Goal: Task Accomplishment & Management: Complete application form

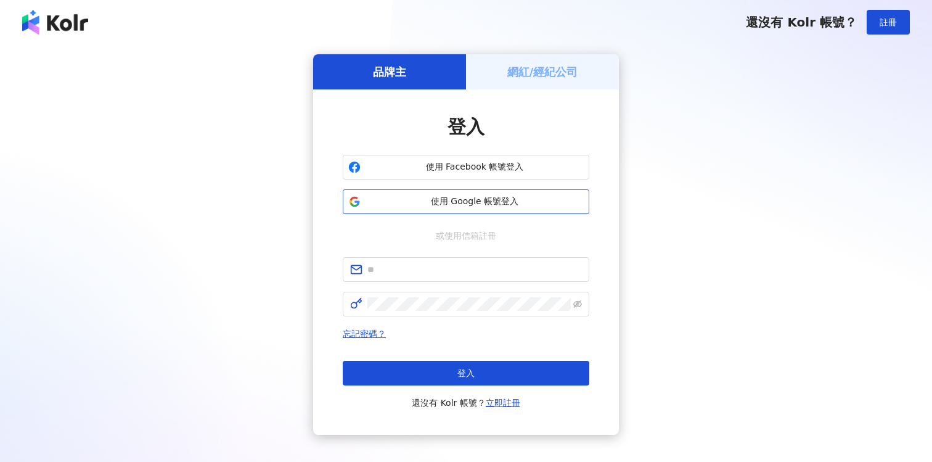
click at [509, 200] on span "使用 Google 帳號登入" at bounding box center [475, 201] width 218 height 12
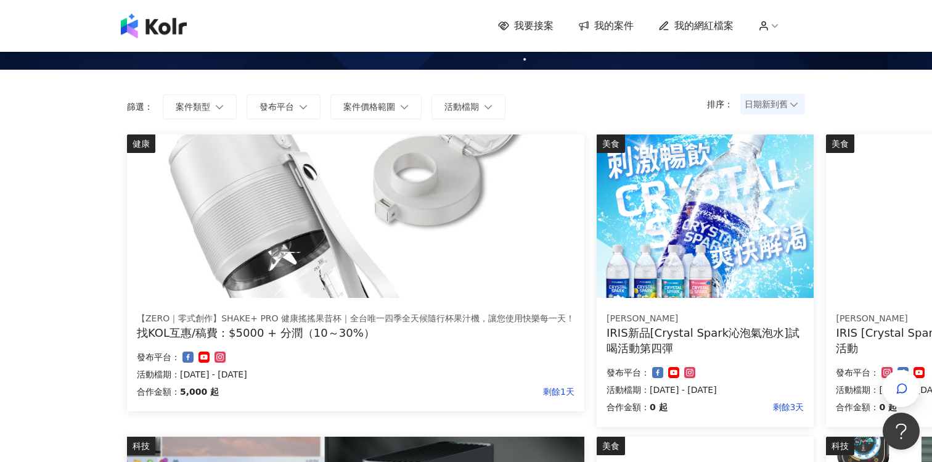
scroll to position [60, 0]
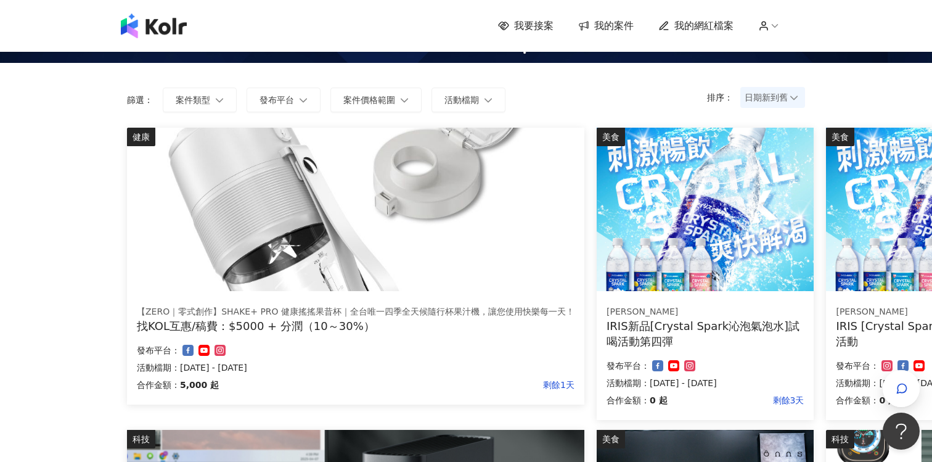
click at [673, 30] on link "我的網紅檔案" at bounding box center [695, 26] width 75 height 14
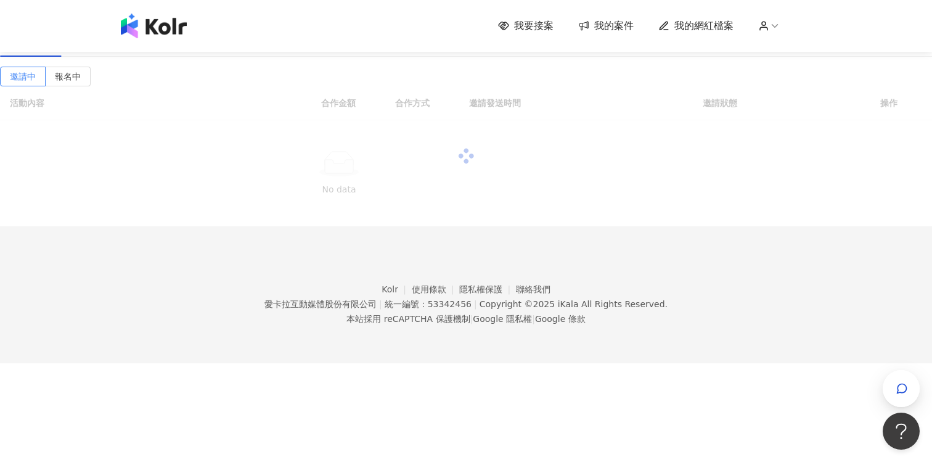
click at [618, 31] on span "我的案件" at bounding box center [613, 26] width 39 height 14
click at [615, 29] on span "我的案件" at bounding box center [613, 26] width 39 height 14
click at [682, 23] on span "我的網紅檔案" at bounding box center [703, 26] width 59 height 14
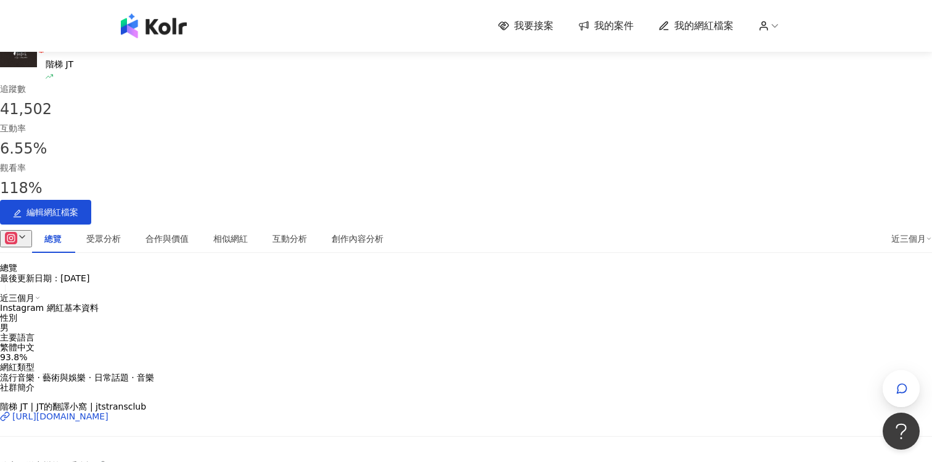
click at [620, 30] on span "我的案件" at bounding box center [613, 26] width 39 height 14
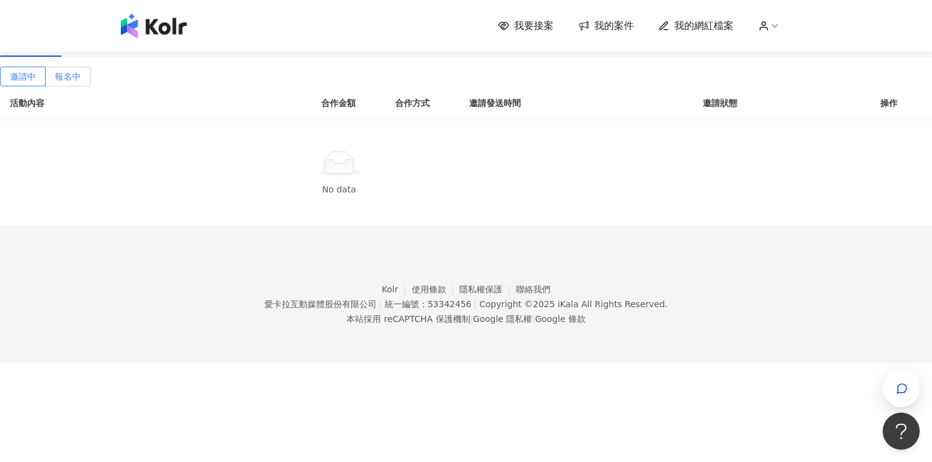
click at [91, 86] on label "報名中" at bounding box center [68, 77] width 45 height 20
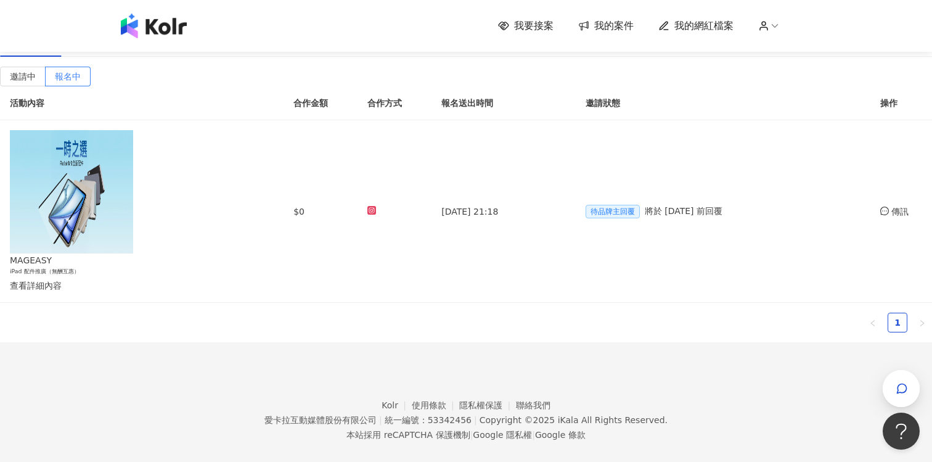
click at [613, 24] on span "我的案件" at bounding box center [613, 26] width 39 height 14
click at [658, 216] on span "將於 [DATE] 前回覆" at bounding box center [684, 211] width 78 height 10
click at [662, 216] on span "將於 [DATE] 前回覆" at bounding box center [684, 211] width 78 height 10
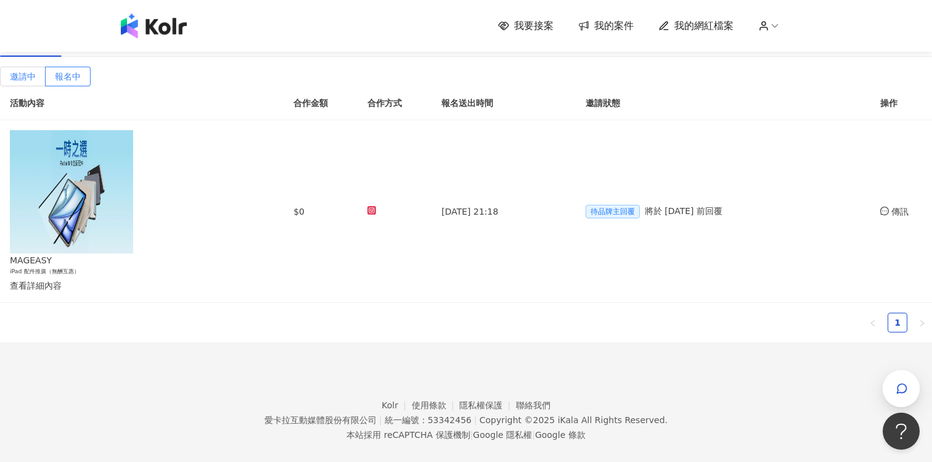
click at [46, 86] on label "邀請中" at bounding box center [23, 77] width 46 height 20
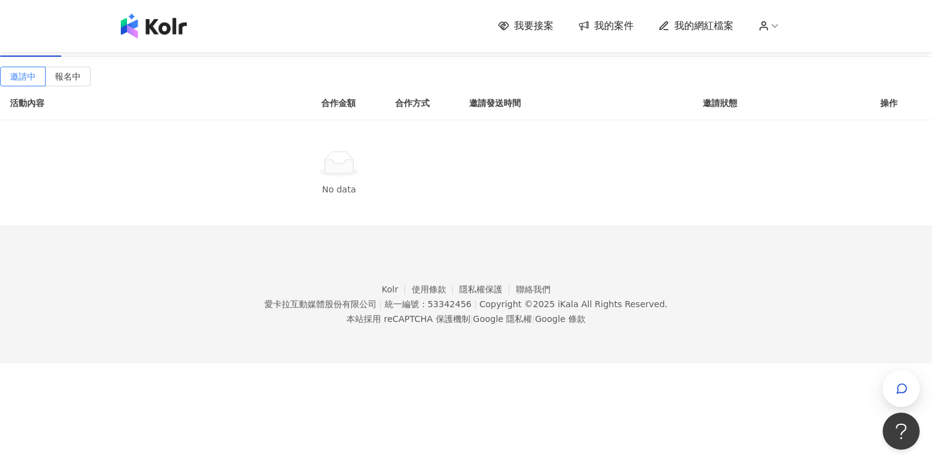
click at [113, 49] on div "進行中(0)" at bounding box center [94, 43] width 38 height 14
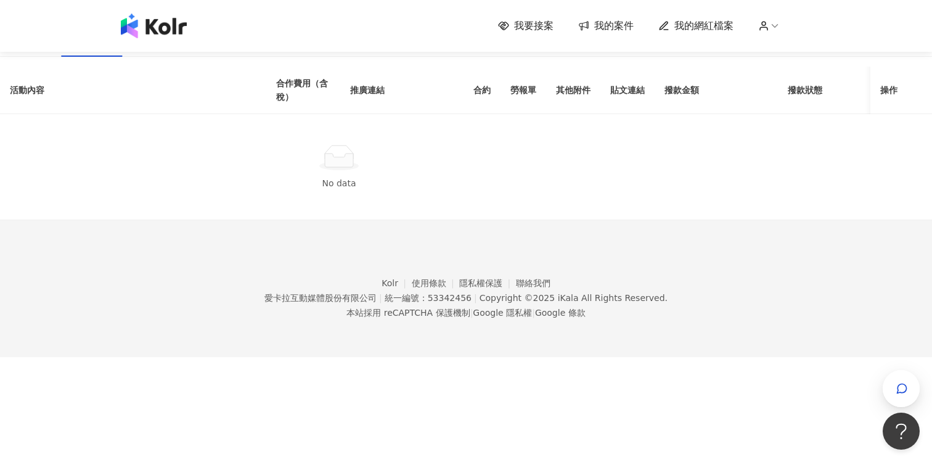
click at [176, 49] on div "已結束(0)" at bounding box center [157, 43] width 38 height 14
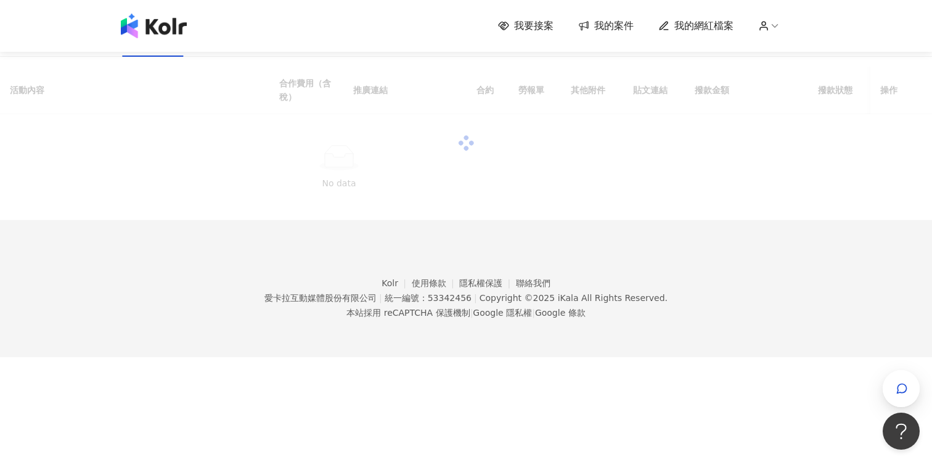
click at [601, 25] on span "我的案件" at bounding box center [613, 26] width 39 height 14
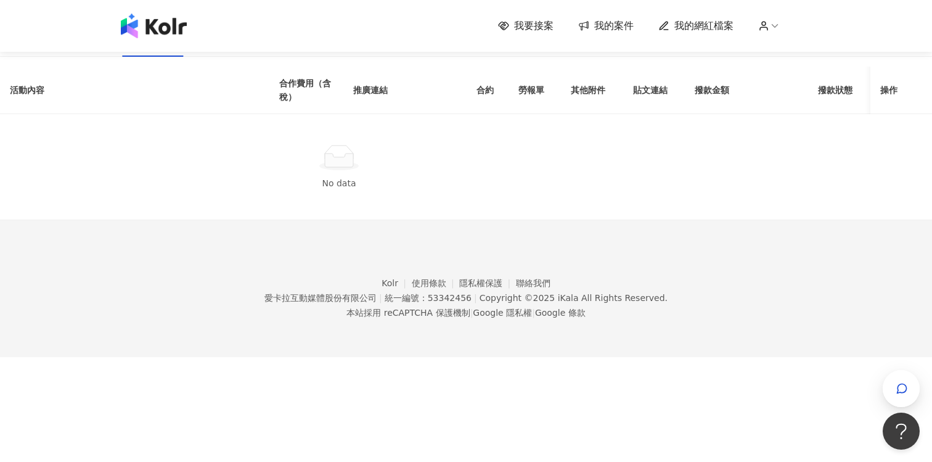
click at [525, 28] on span "我要接案" at bounding box center [533, 26] width 39 height 14
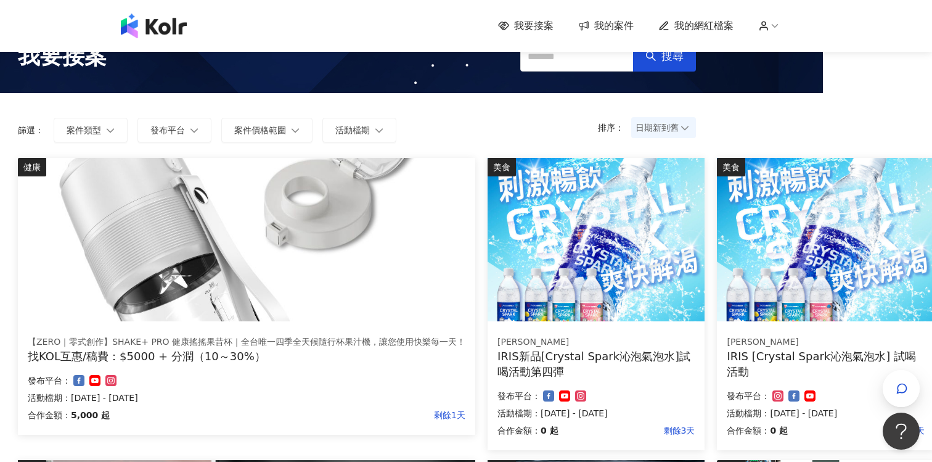
scroll to position [0, 109]
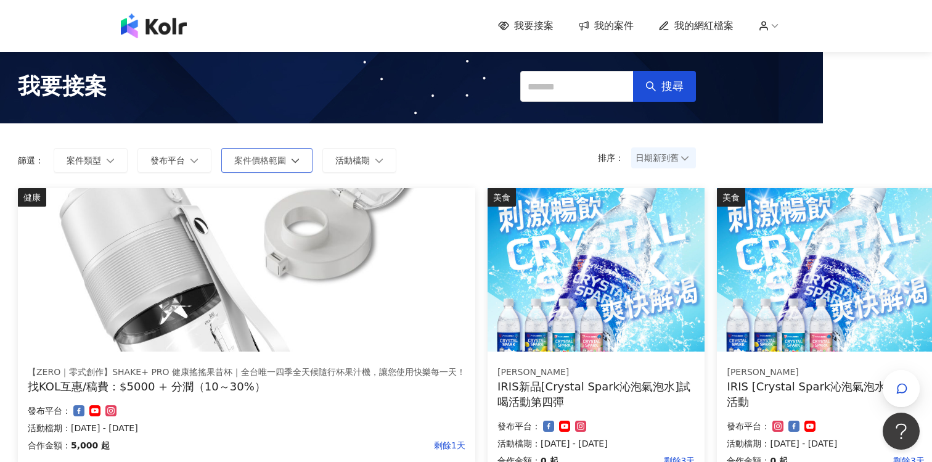
click at [233, 169] on button "案件價格範圍" at bounding box center [266, 160] width 91 height 25
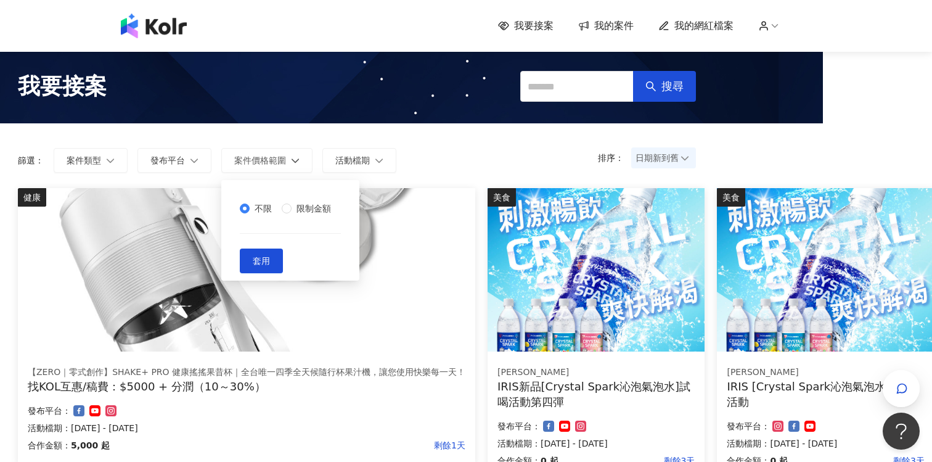
click at [631, 155] on div "日期新到舊" at bounding box center [663, 157] width 65 height 21
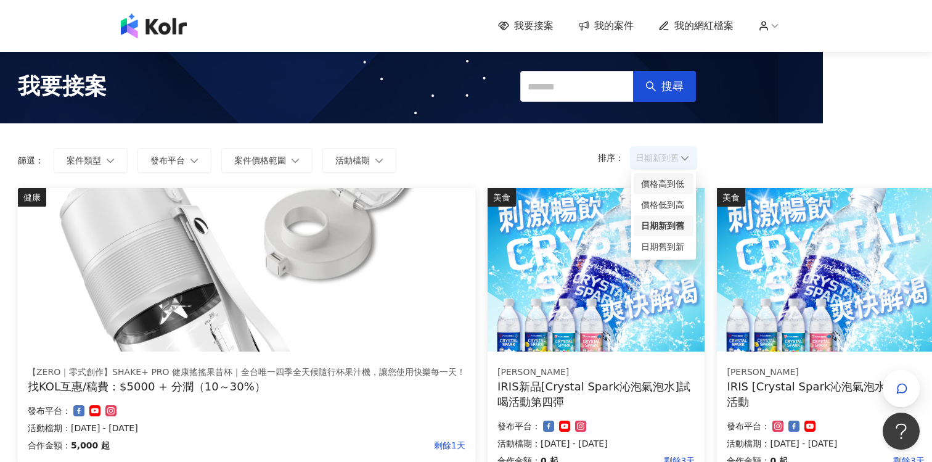
click at [662, 184] on div "價格高到低" at bounding box center [663, 184] width 45 height 14
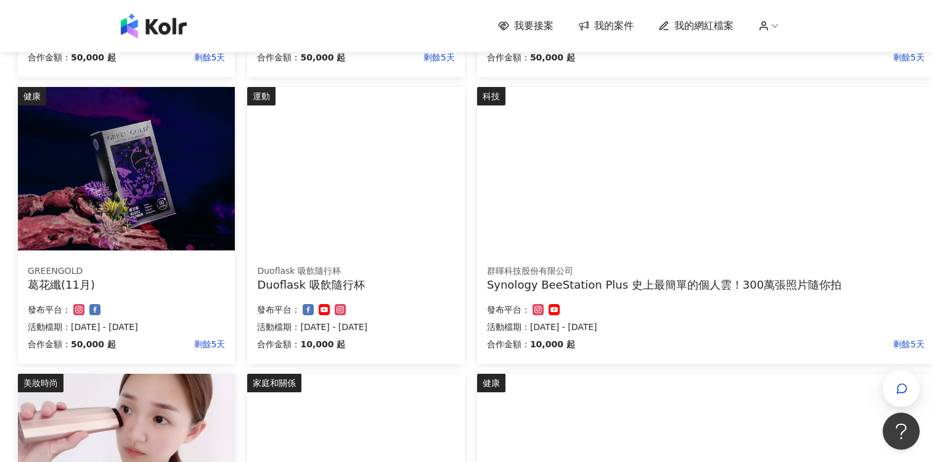
scroll to position [390, 109]
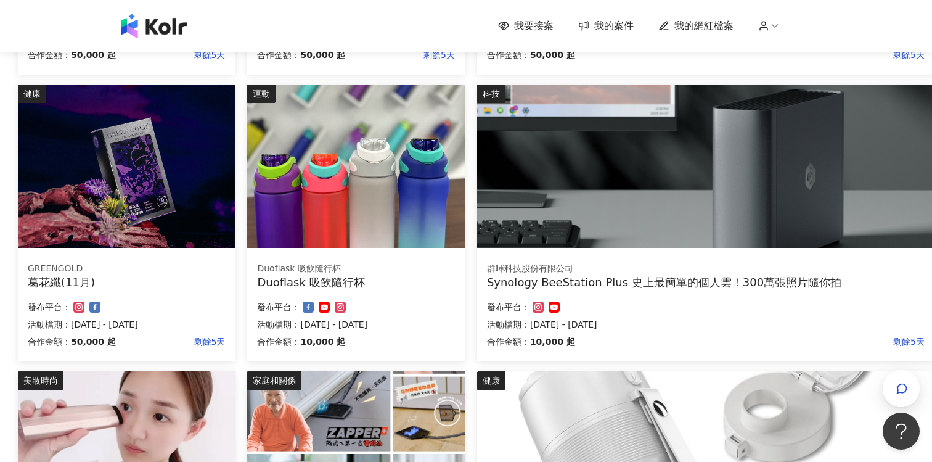
click at [415, 186] on img at bounding box center [355, 165] width 217 height 163
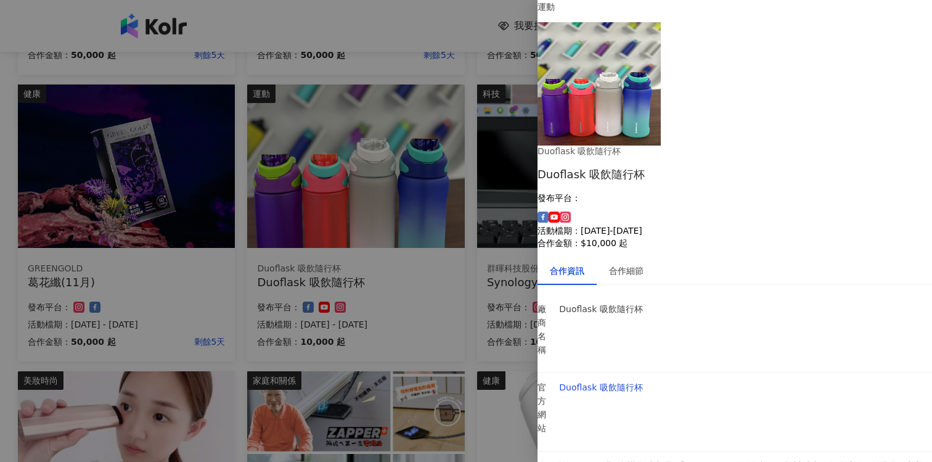
click at [474, 253] on div at bounding box center [466, 231] width 932 height 462
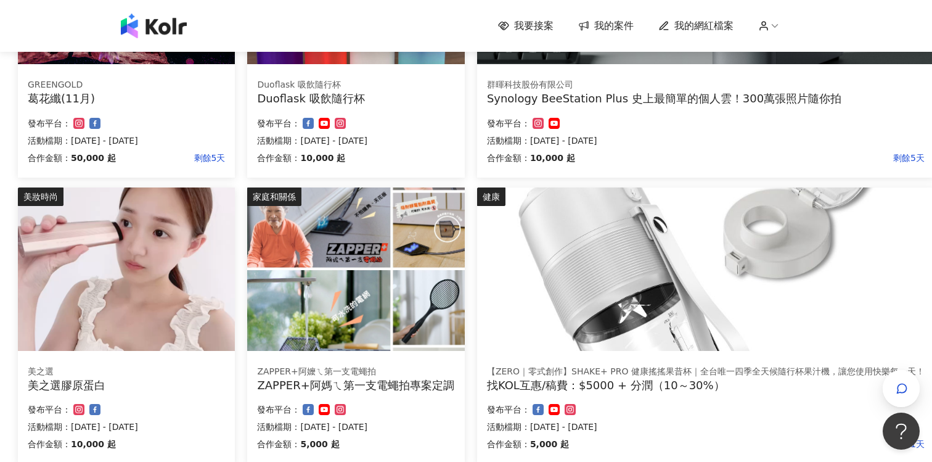
scroll to position [626, 109]
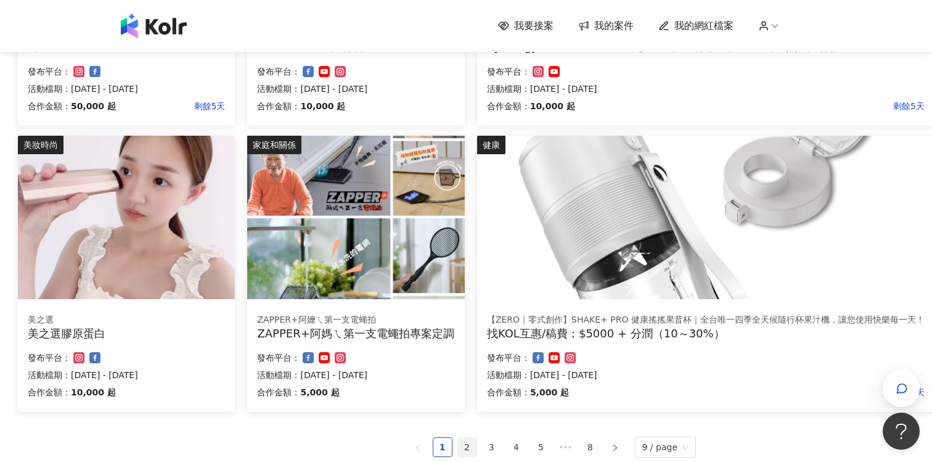
click at [468, 446] on link "2" at bounding box center [467, 447] width 18 height 18
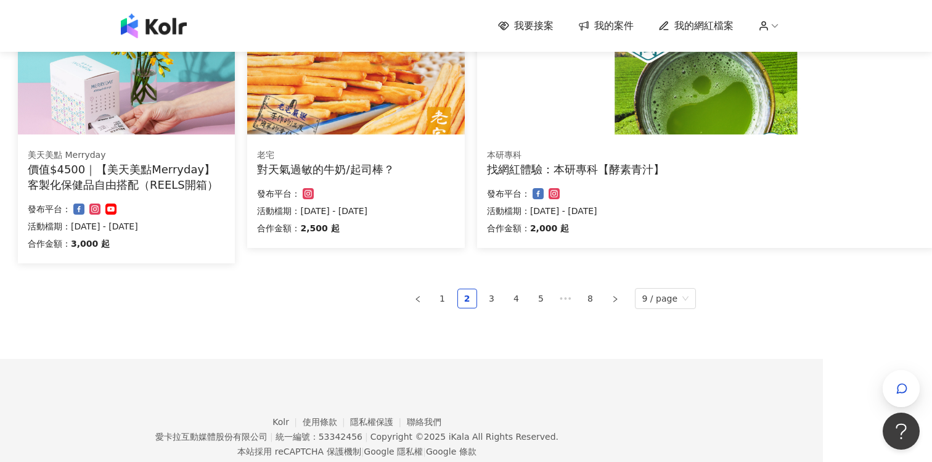
scroll to position [855, 109]
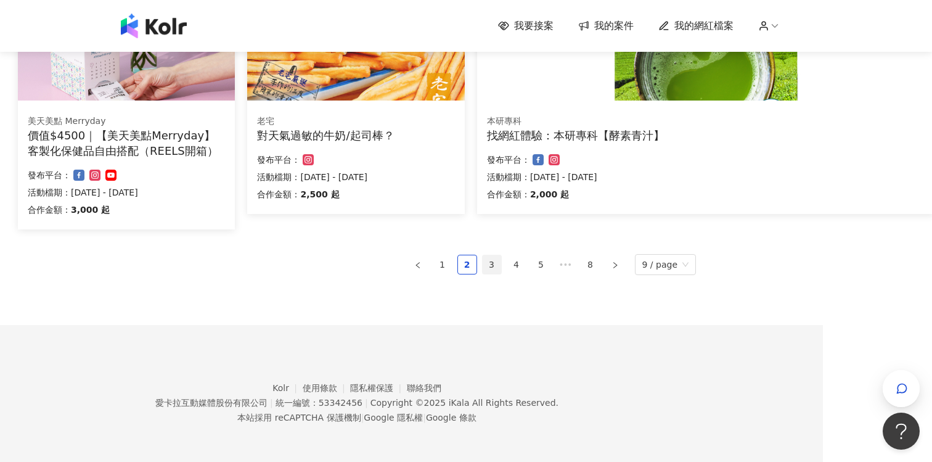
click at [497, 264] on link "3" at bounding box center [492, 264] width 18 height 18
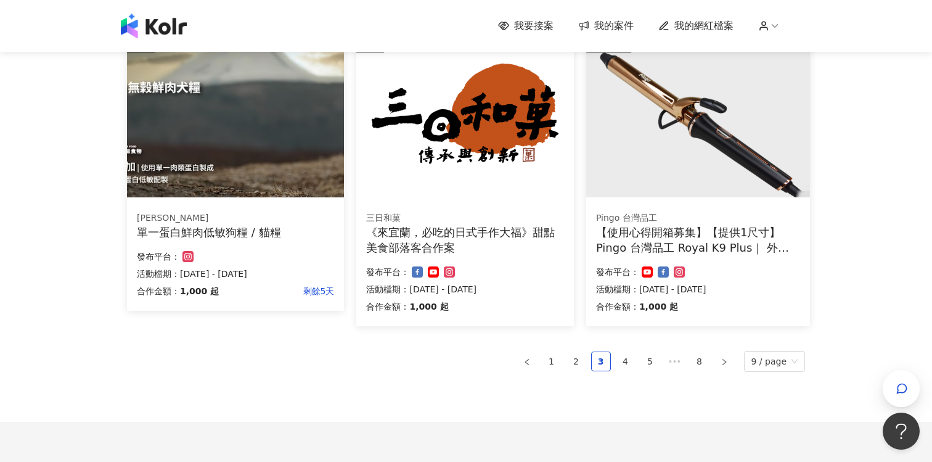
scroll to position [799, 0]
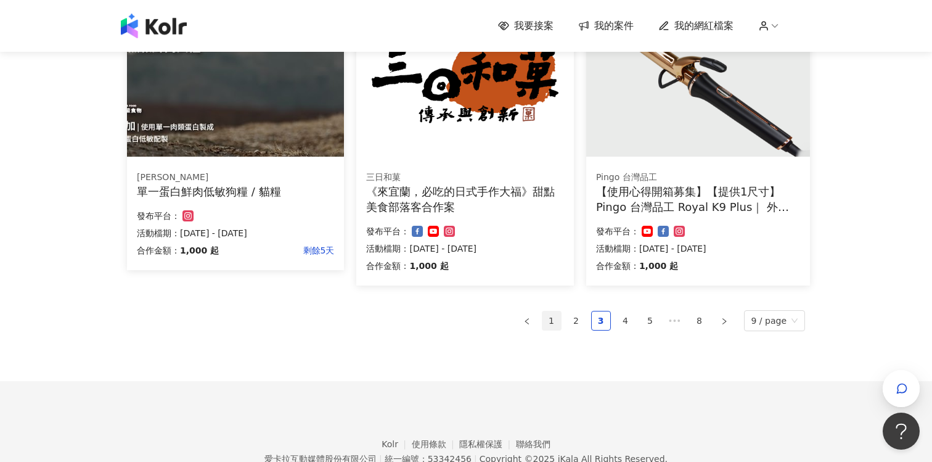
click at [557, 319] on link "1" at bounding box center [551, 320] width 18 height 18
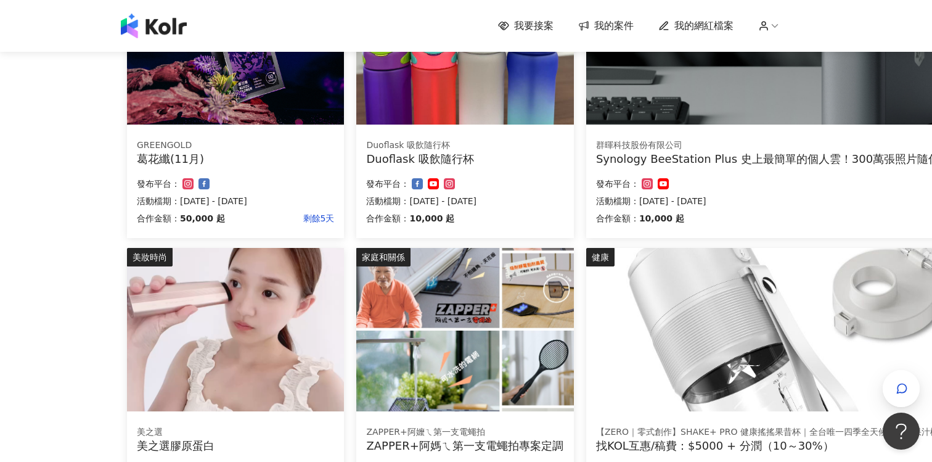
scroll to position [351, 0]
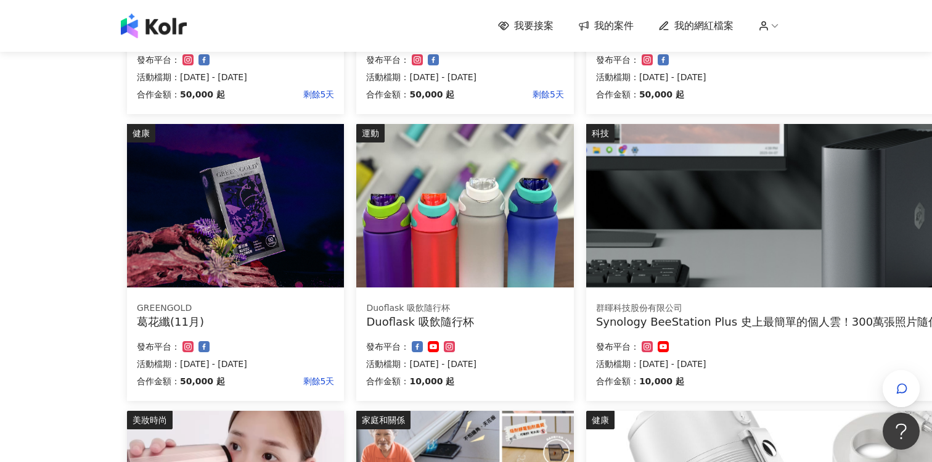
click at [528, 303] on div "Duoflask 吸飲隨行杯" at bounding box center [464, 308] width 197 height 12
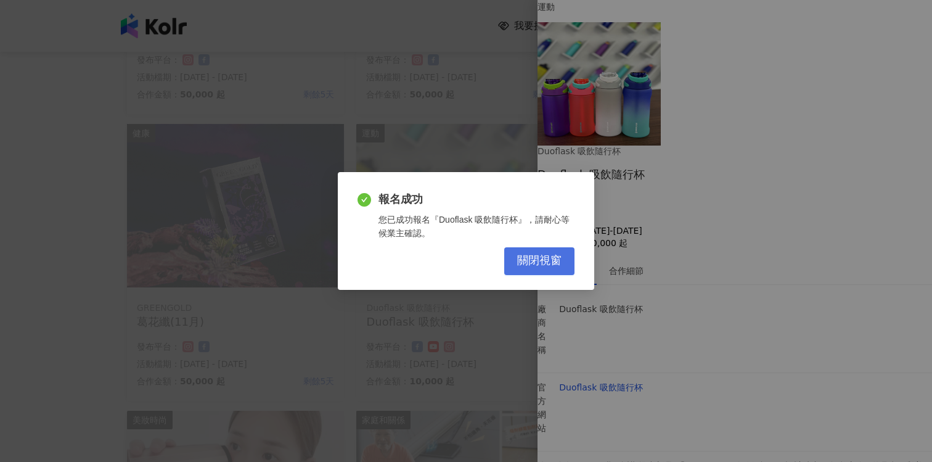
click at [538, 261] on span "關閉視窗" at bounding box center [539, 261] width 44 height 14
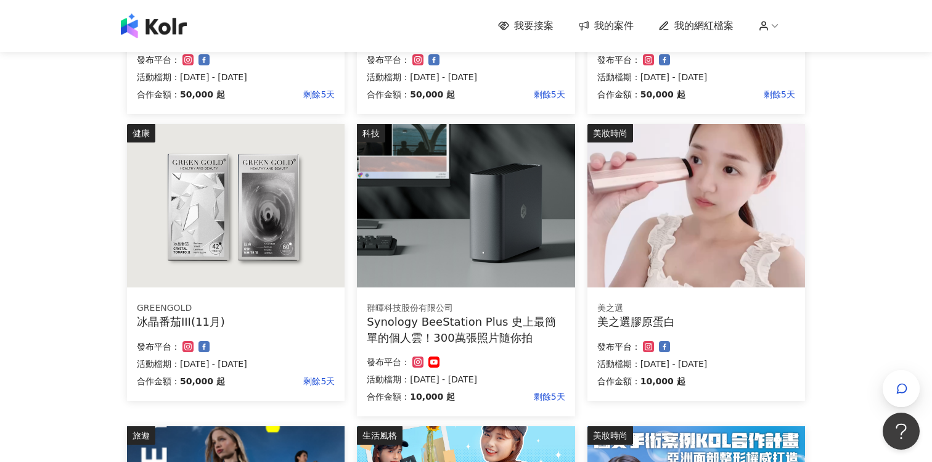
click at [714, 23] on span "我的網紅檔案" at bounding box center [703, 26] width 59 height 14
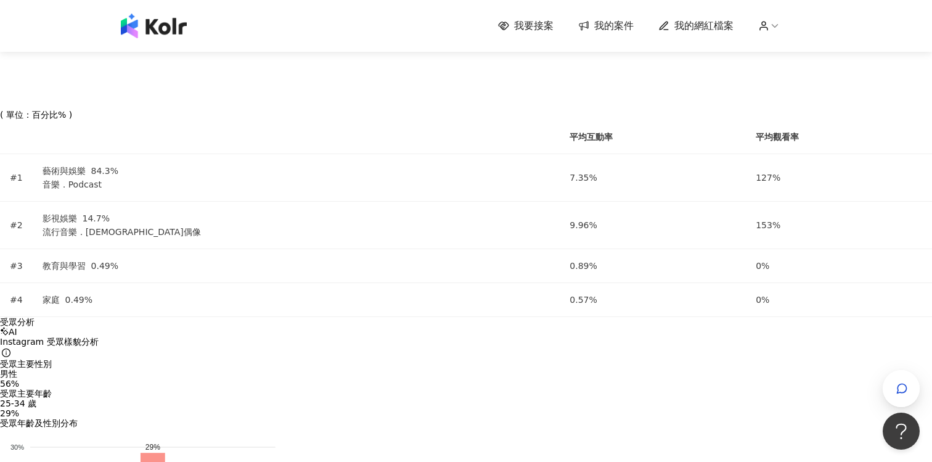
scroll to position [1141, 0]
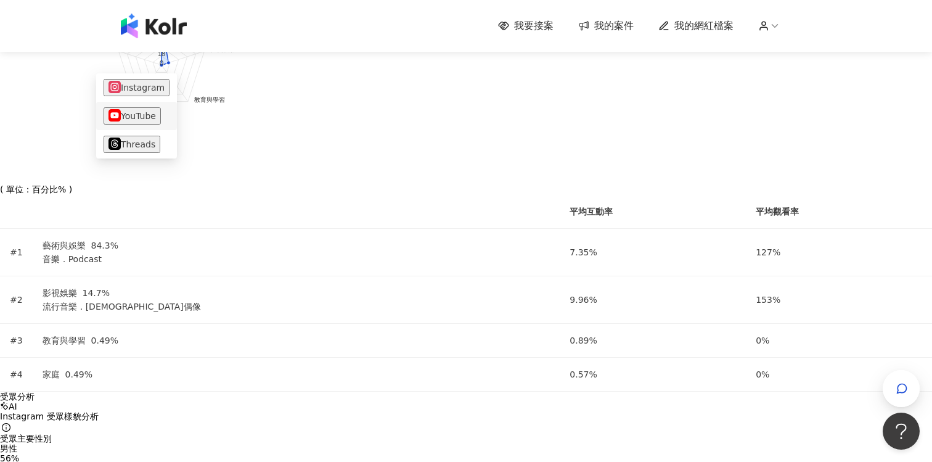
click at [136, 112] on button "YouTube" at bounding box center [132, 115] width 57 height 17
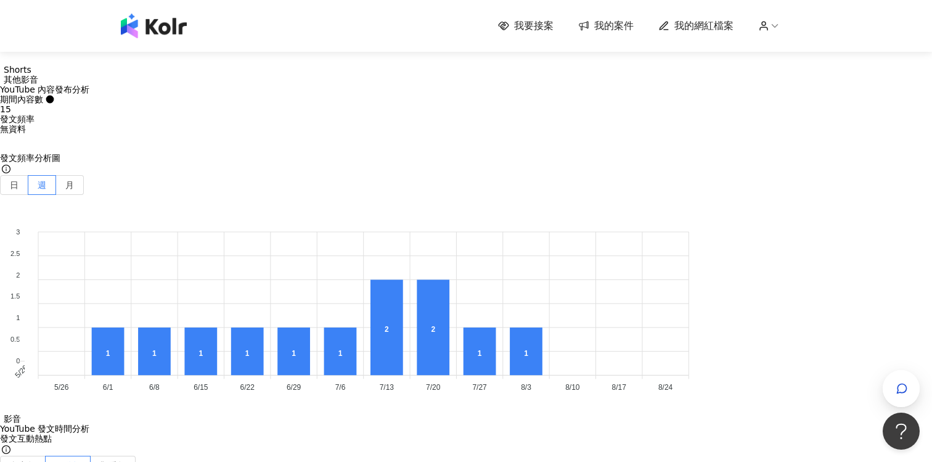
scroll to position [2973, 0]
